Goal: Transaction & Acquisition: Purchase product/service

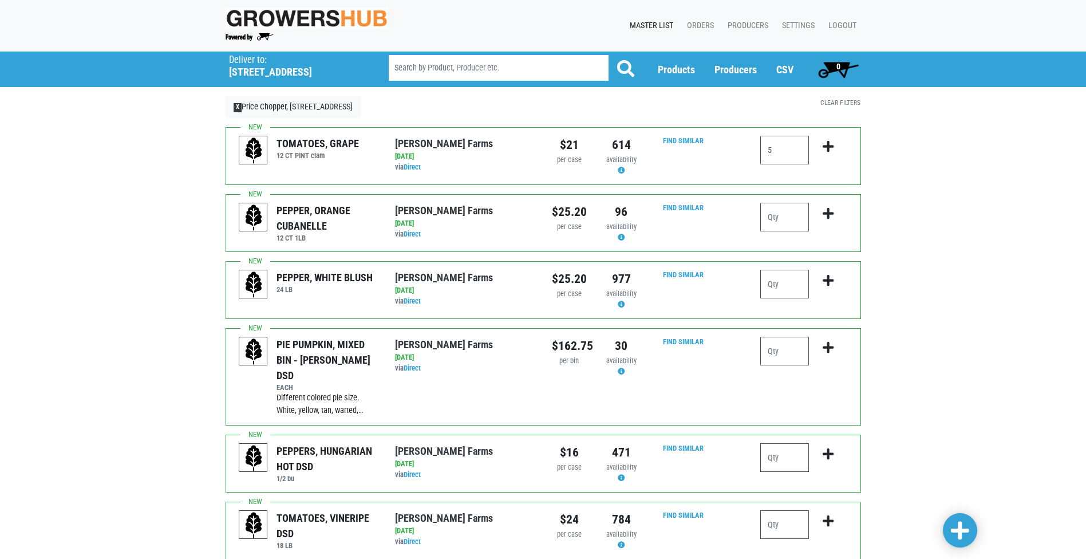
type input "5"
click at [827, 151] on icon "submit" at bounding box center [828, 146] width 11 height 13
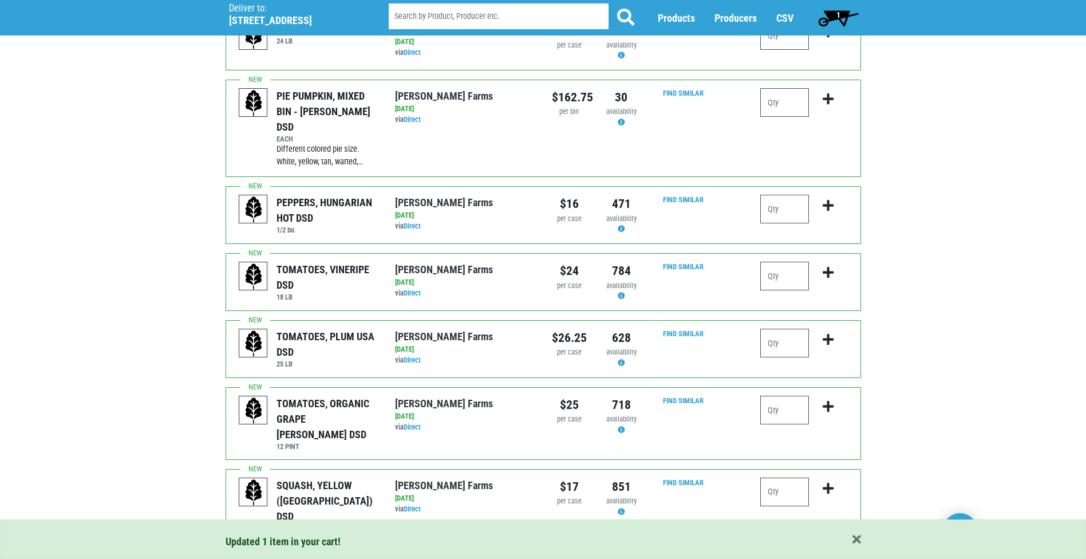
scroll to position [286, 0]
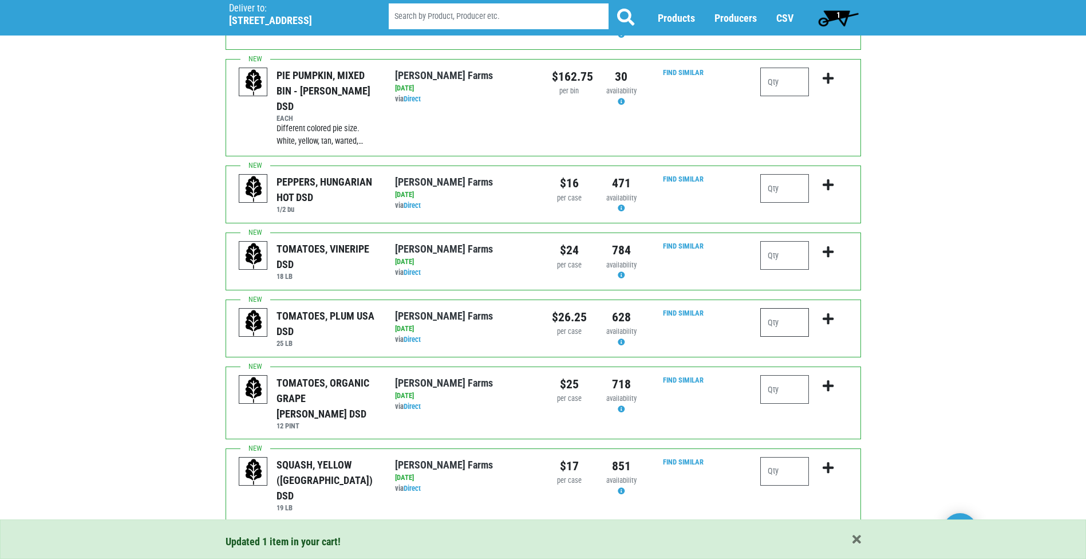
click at [780, 308] on input "number" at bounding box center [784, 322] width 49 height 29
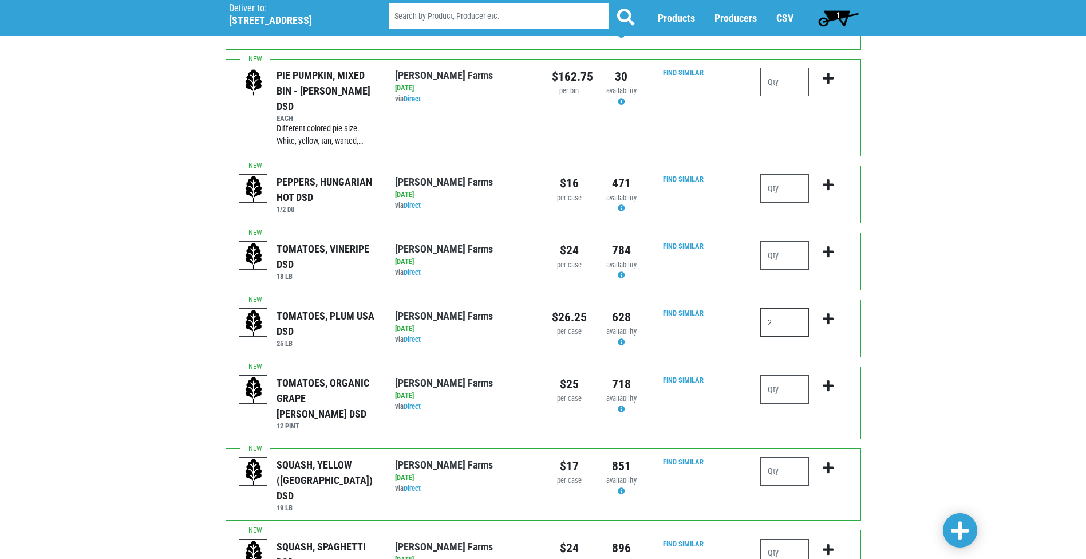
type input "2"
click at [830, 313] on icon "submit" at bounding box center [828, 319] width 11 height 13
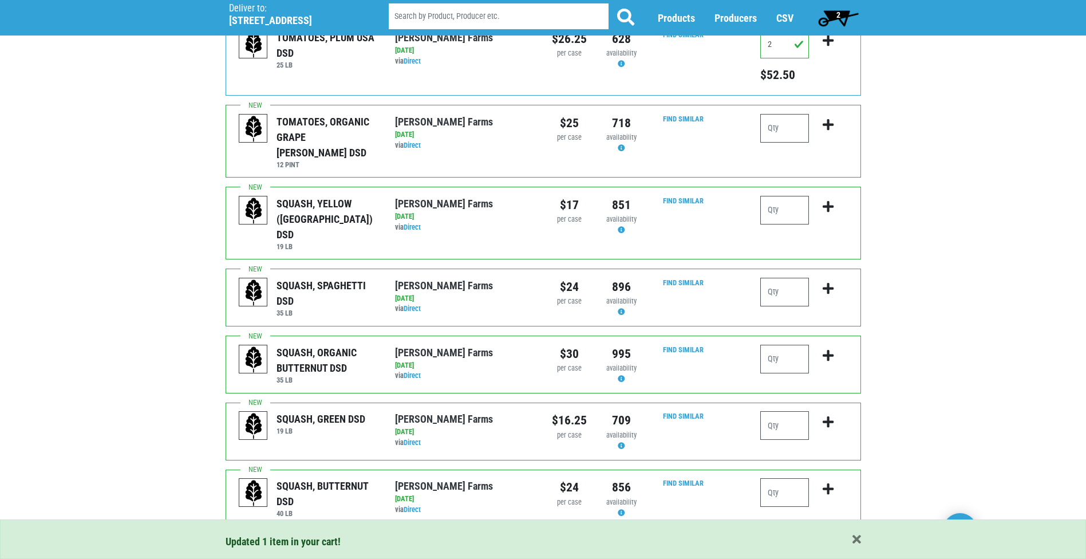
scroll to position [573, 0]
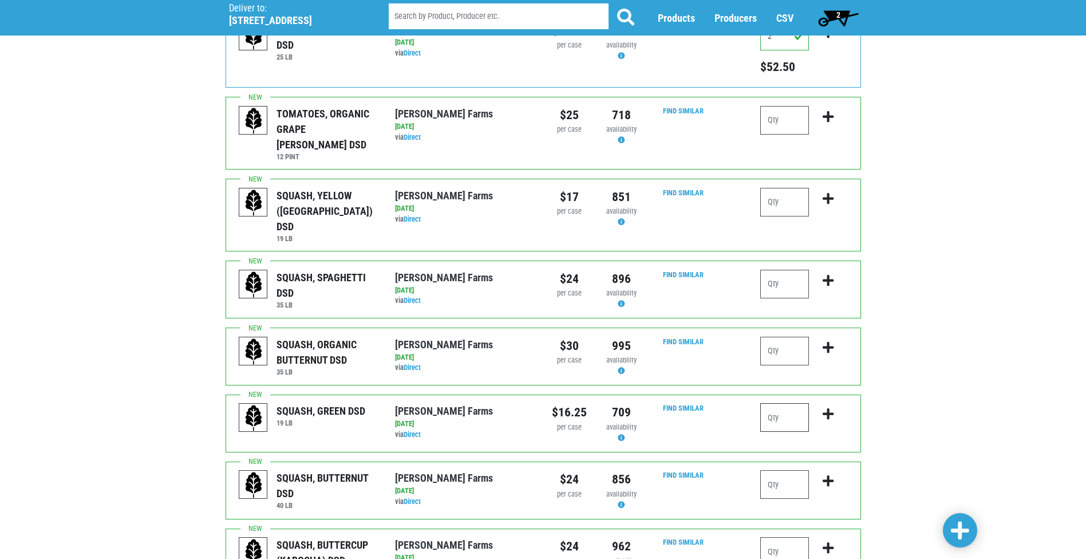
click at [783, 403] on input "number" at bounding box center [784, 417] width 49 height 29
type input "1"
click at [831, 408] on icon "submit" at bounding box center [828, 414] width 11 height 13
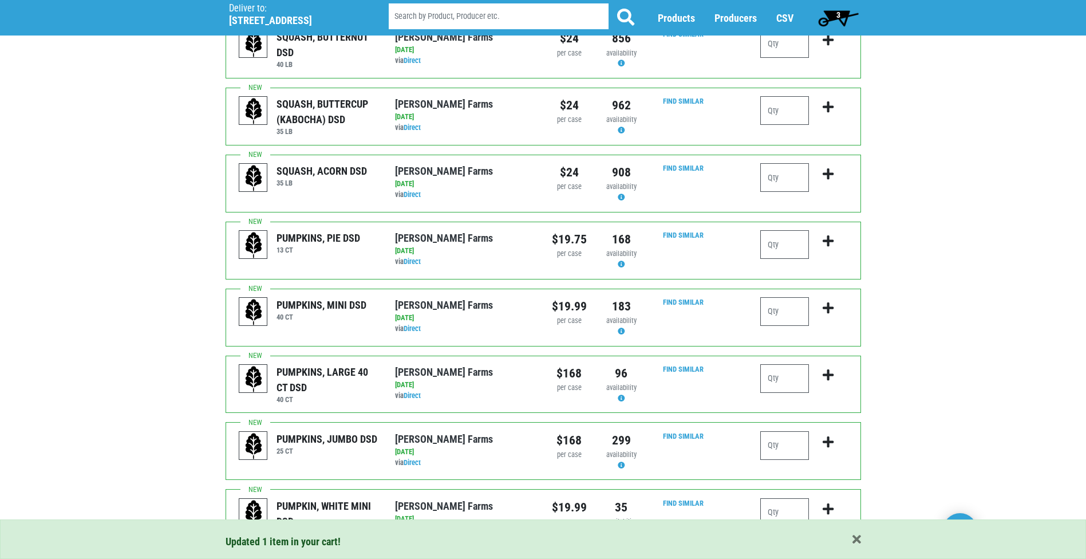
scroll to position [1047, 0]
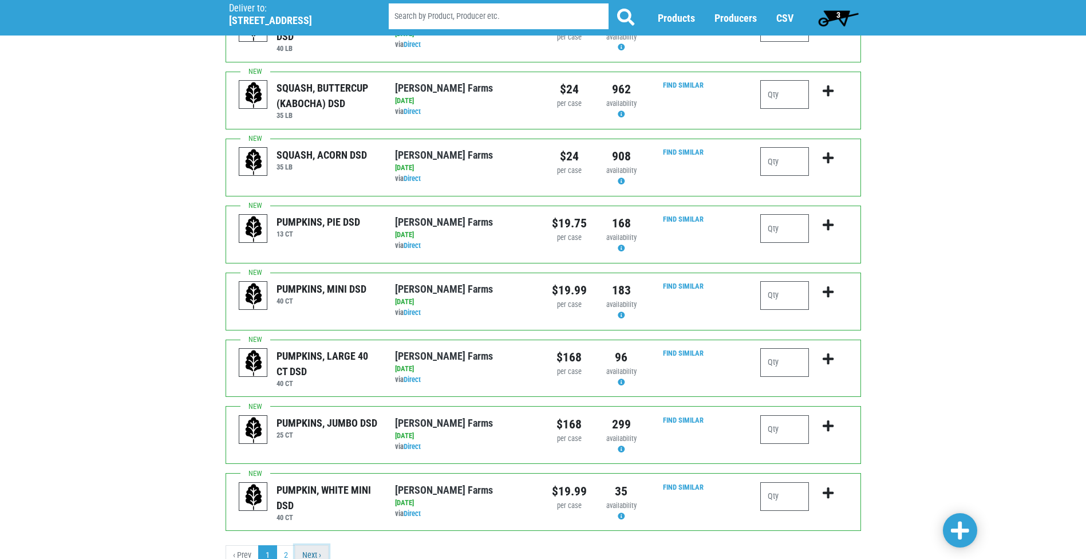
click at [325, 545] on link "Next ›" at bounding box center [312, 555] width 34 height 21
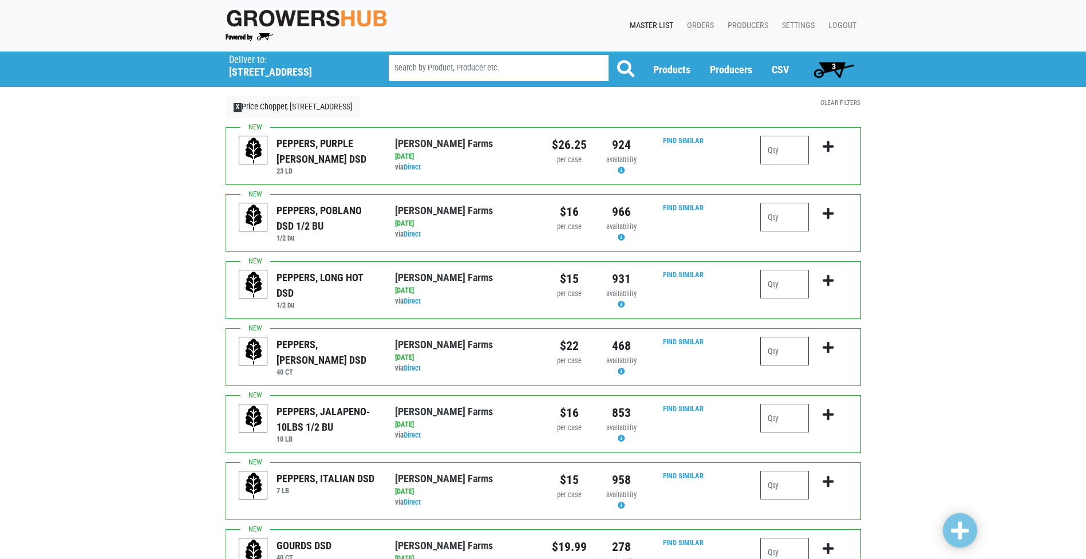
click at [778, 344] on input "number" at bounding box center [784, 351] width 49 height 29
type input "3"
click at [827, 348] on icon "submit" at bounding box center [828, 347] width 11 height 13
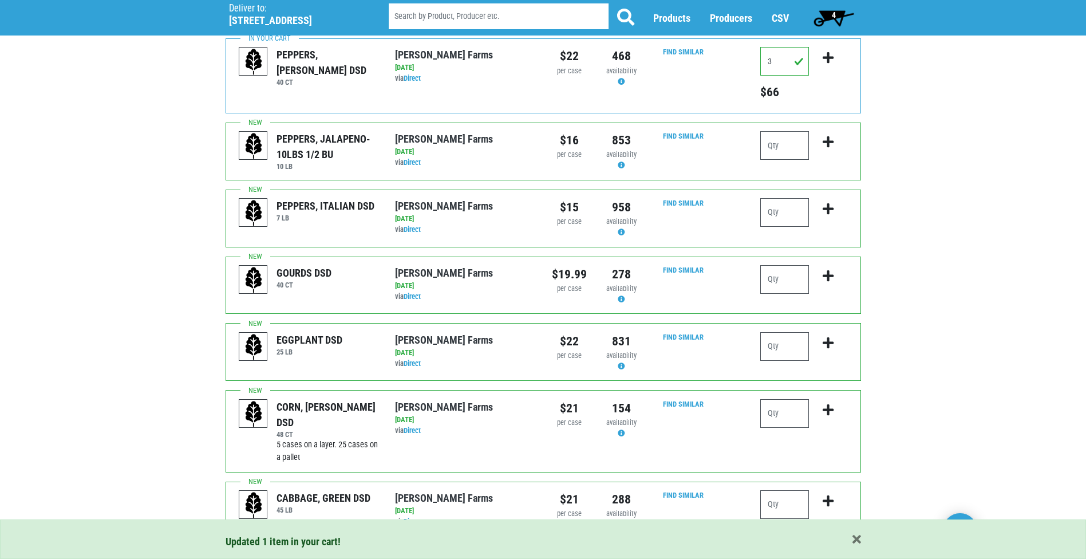
scroll to position [343, 0]
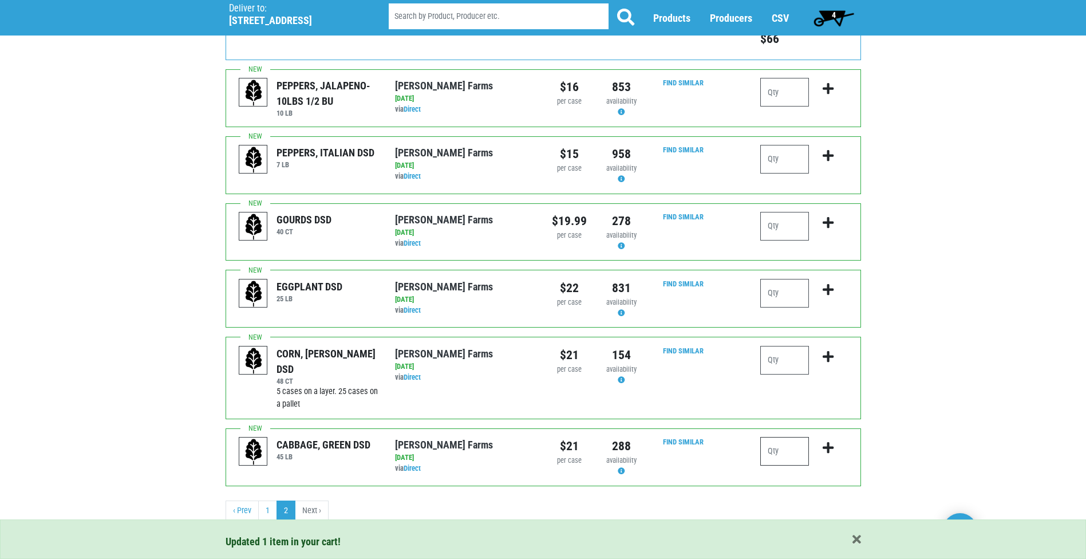
click at [786, 449] on input "number" at bounding box center [784, 451] width 49 height 29
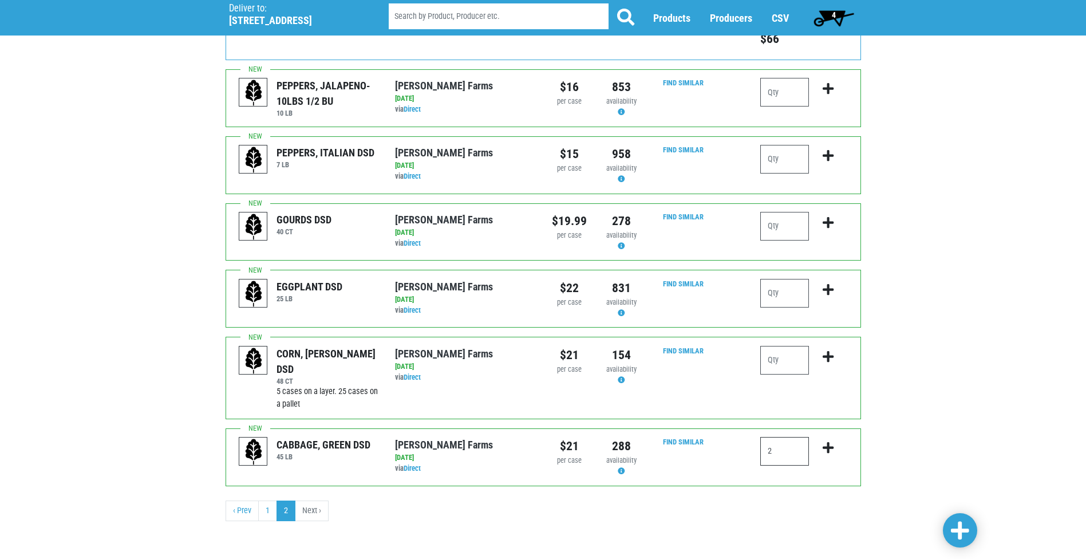
type input "2"
click at [829, 443] on icon "submit" at bounding box center [828, 447] width 11 height 13
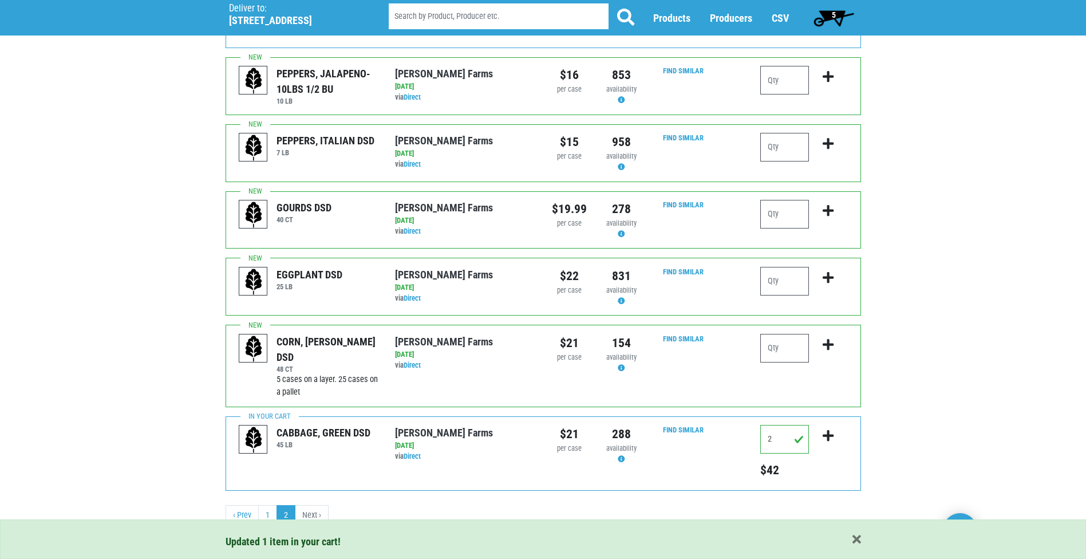
scroll to position [360, 0]
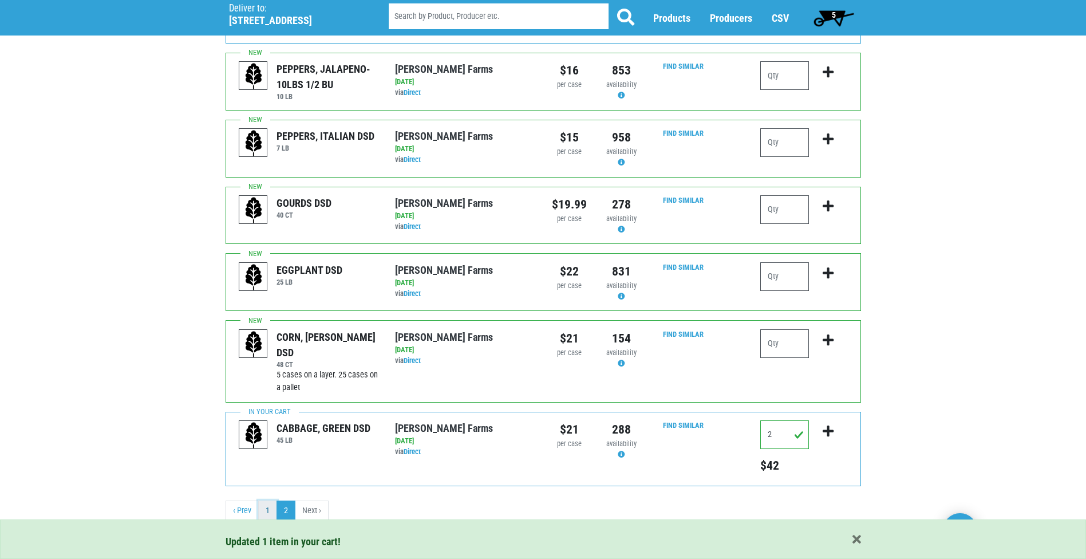
click at [272, 513] on link "1" at bounding box center [267, 510] width 19 height 21
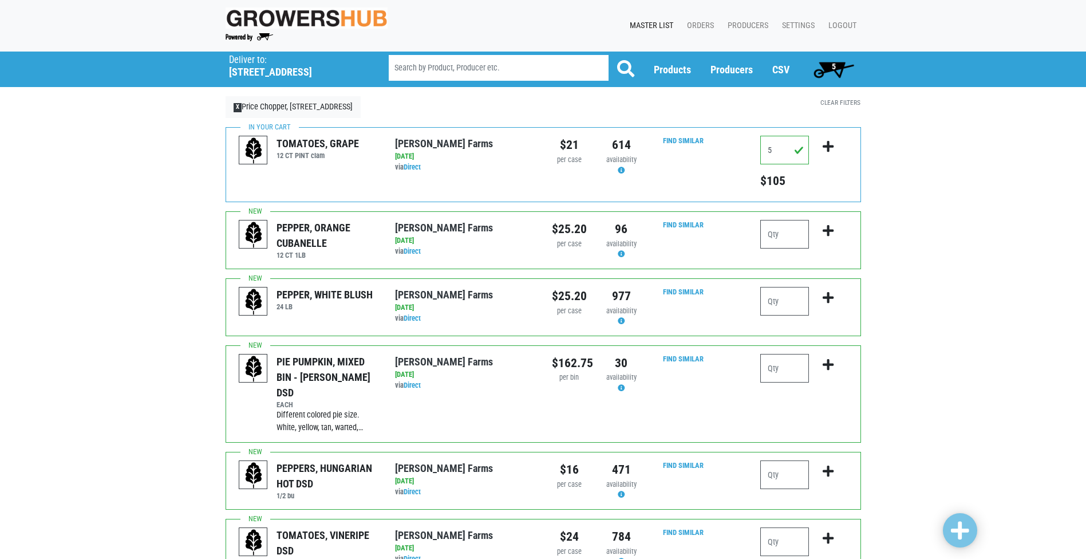
click at [826, 68] on span "5" at bounding box center [833, 69] width 51 height 23
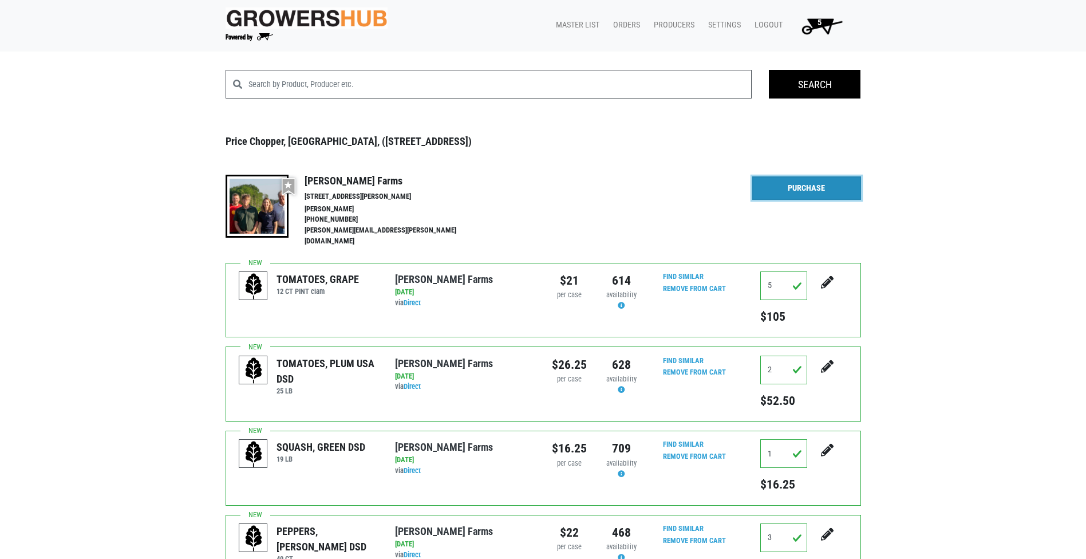
click at [802, 186] on link "Purchase" at bounding box center [806, 188] width 109 height 24
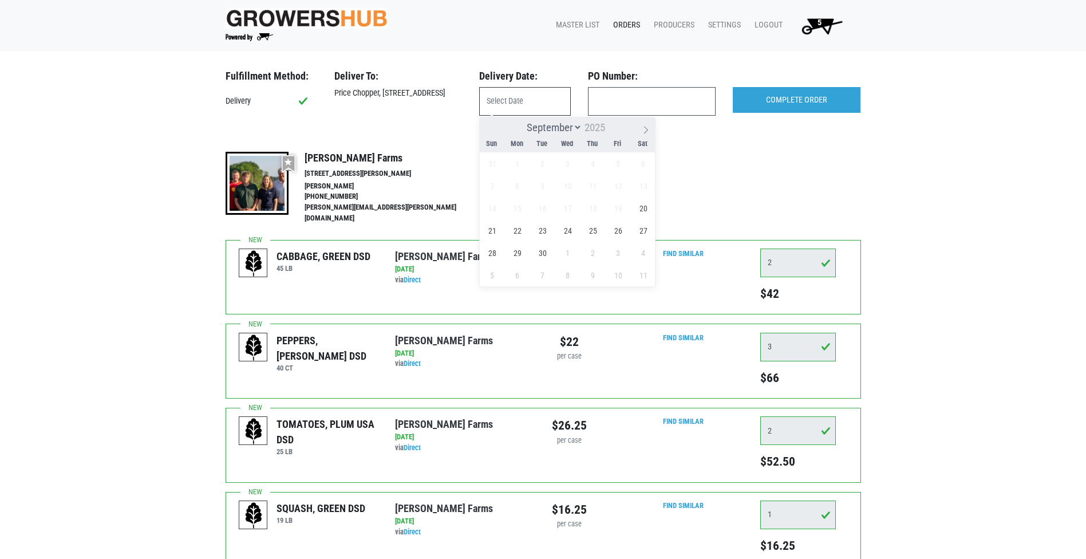
click at [502, 107] on input "text" at bounding box center [525, 101] width 92 height 29
click at [644, 209] on span "20" at bounding box center [643, 208] width 22 height 22
type input "[DATE]"
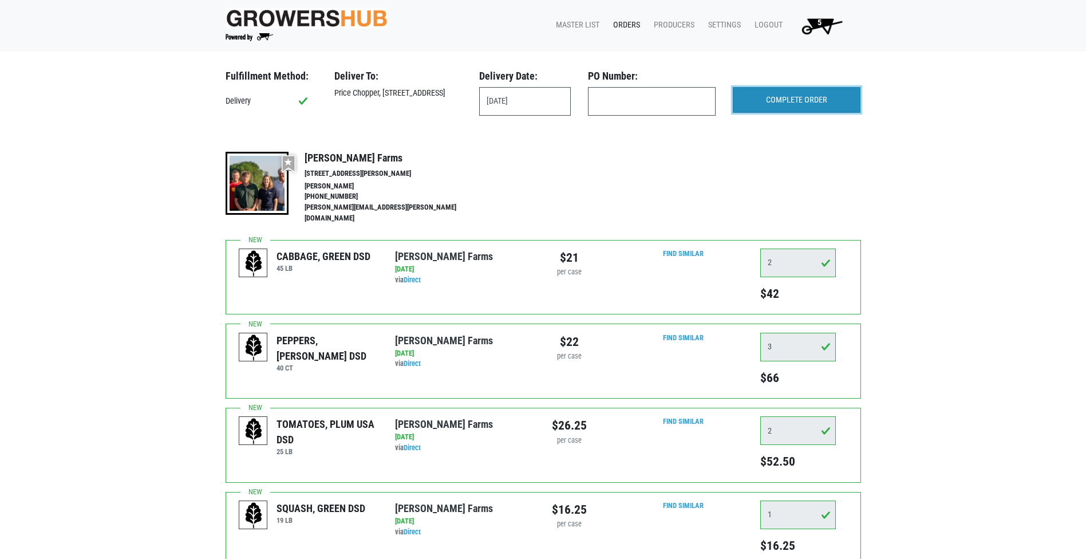
click at [758, 108] on input "COMPLETE ORDER" at bounding box center [797, 100] width 128 height 26
